Goal: Information Seeking & Learning: Learn about a topic

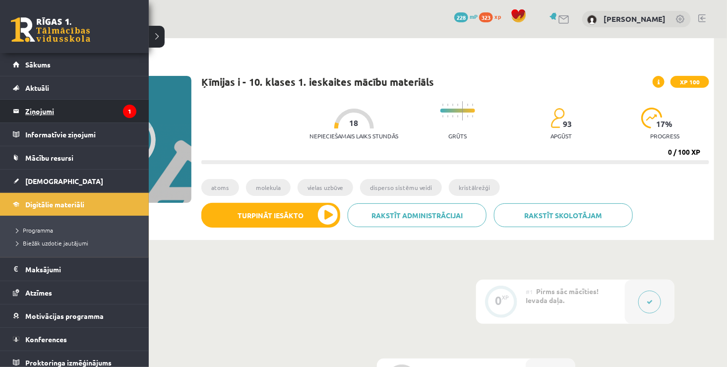
click at [104, 112] on legend "Ziņojumi 1" at bounding box center [80, 111] width 111 height 23
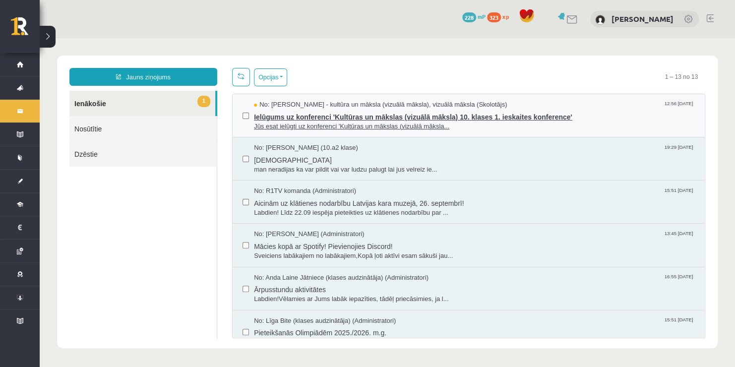
click at [307, 117] on span "Ielūgums uz konferenci 'Kultūras un mākslas (vizuālā māksla) 10. klases 1. iesk…" at bounding box center [474, 116] width 441 height 12
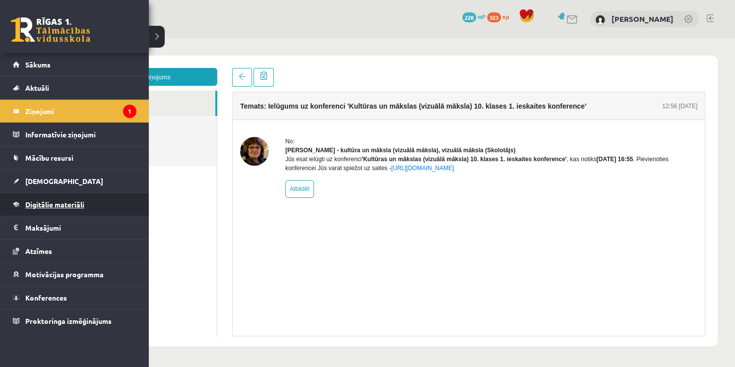
click at [59, 208] on link "Digitālie materiāli" at bounding box center [74, 204] width 123 height 23
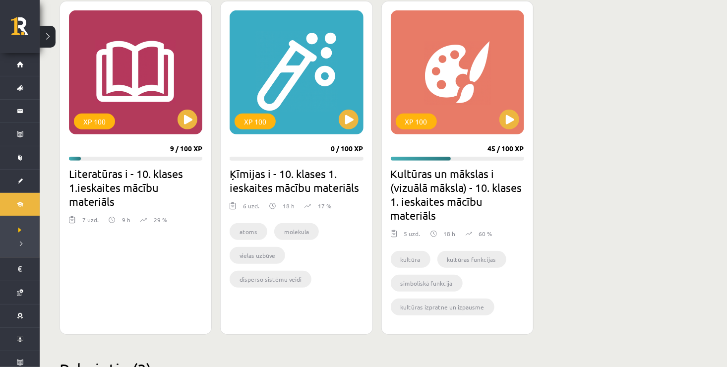
scroll to position [284, 0]
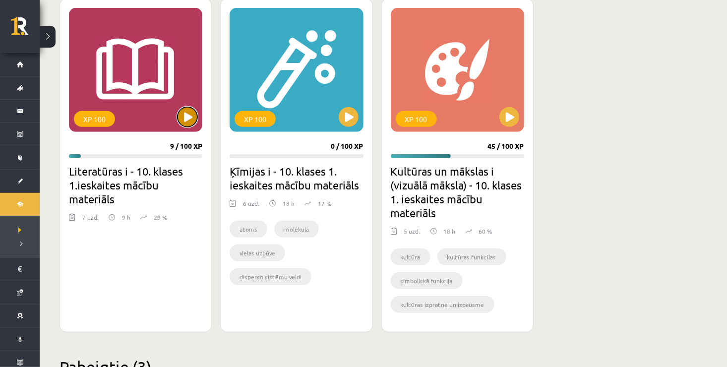
click at [183, 113] on button at bounding box center [187, 117] width 20 height 20
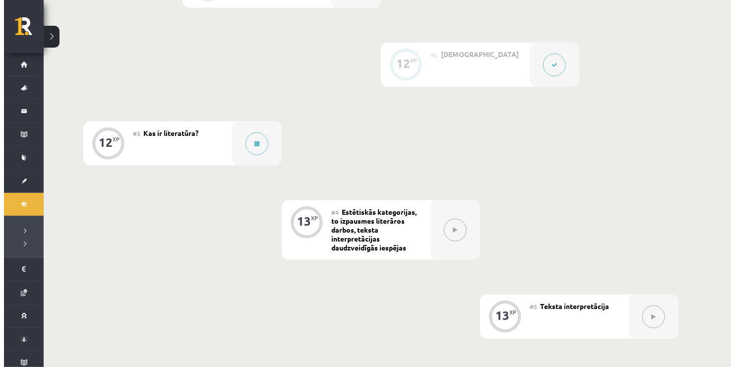
scroll to position [323, 0]
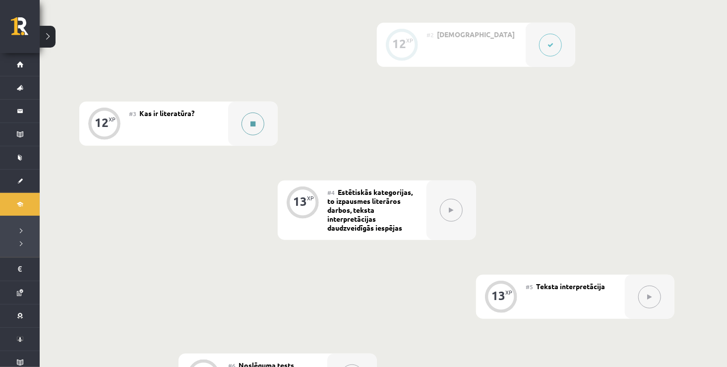
click at [252, 127] on button at bounding box center [252, 124] width 23 height 23
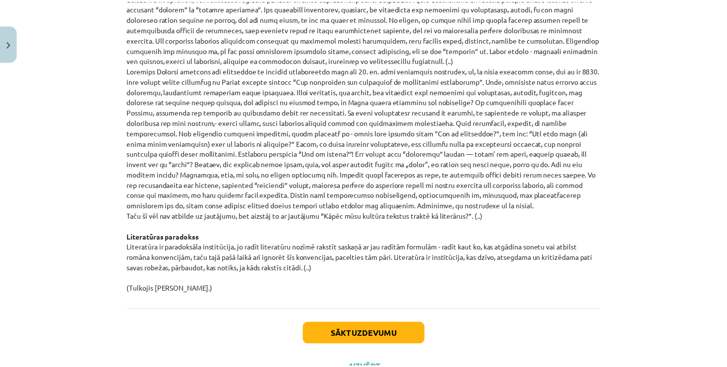
scroll to position [1046, 0]
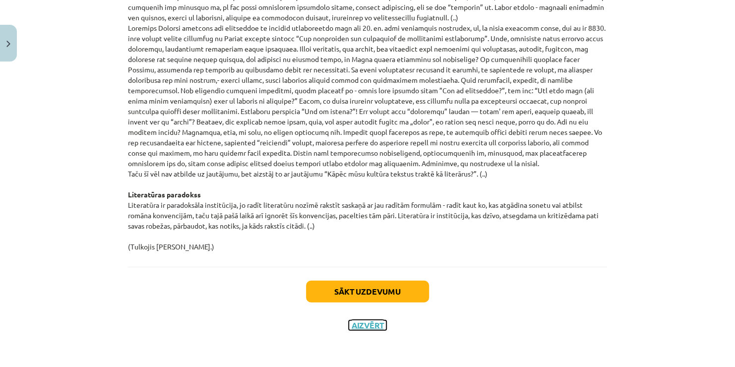
click at [357, 323] on button "Aizvērt" at bounding box center [367, 325] width 38 height 10
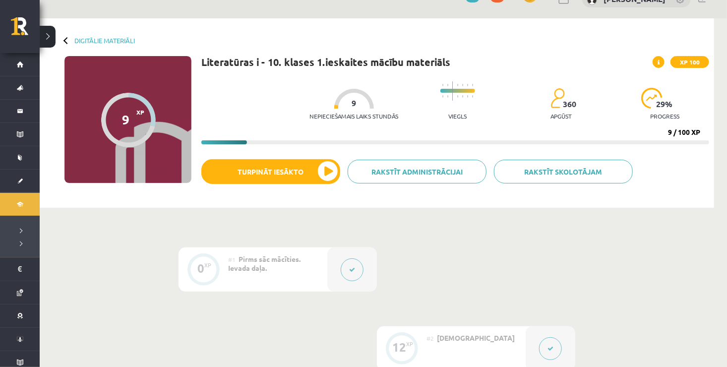
scroll to position [0, 0]
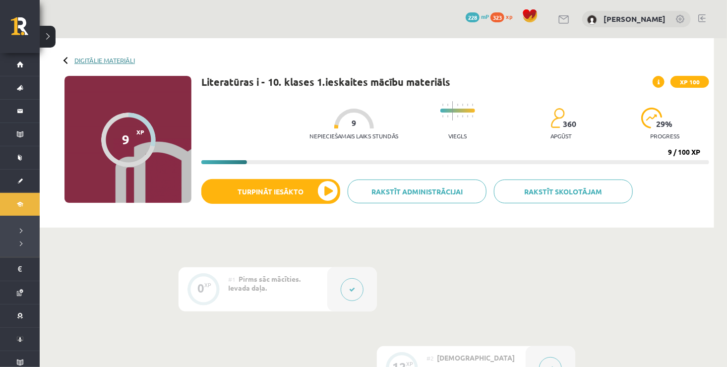
click at [120, 57] on link "Digitālie materiāli" at bounding box center [104, 60] width 60 height 7
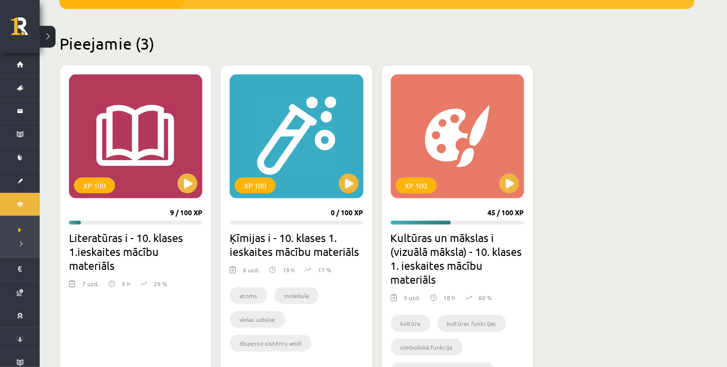
scroll to position [231, 0]
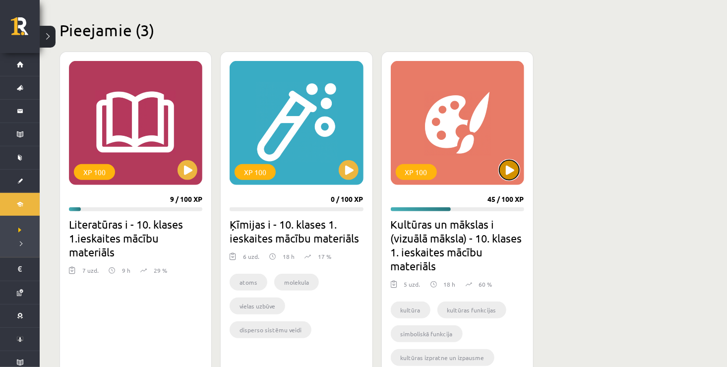
click at [505, 176] on button at bounding box center [509, 170] width 20 height 20
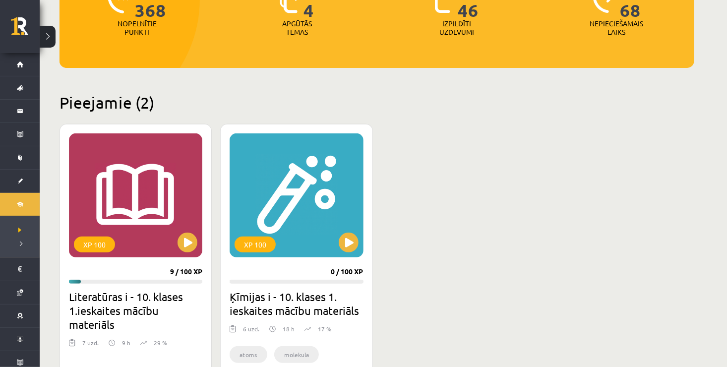
scroll to position [238, 0]
